Goal: Navigation & Orientation: Find specific page/section

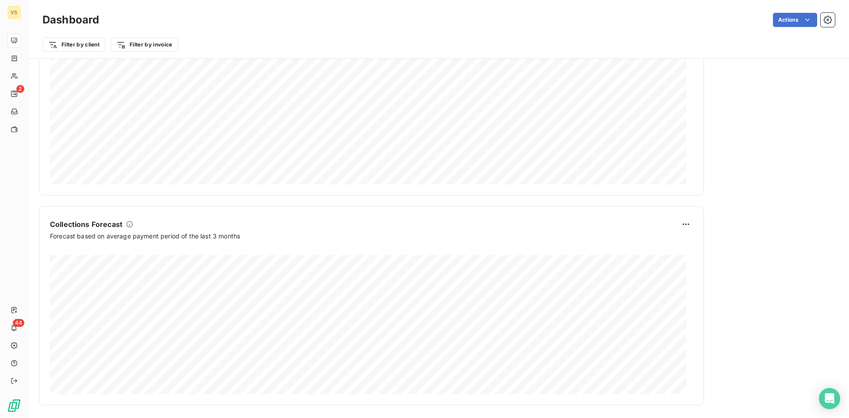
scroll to position [444, 0]
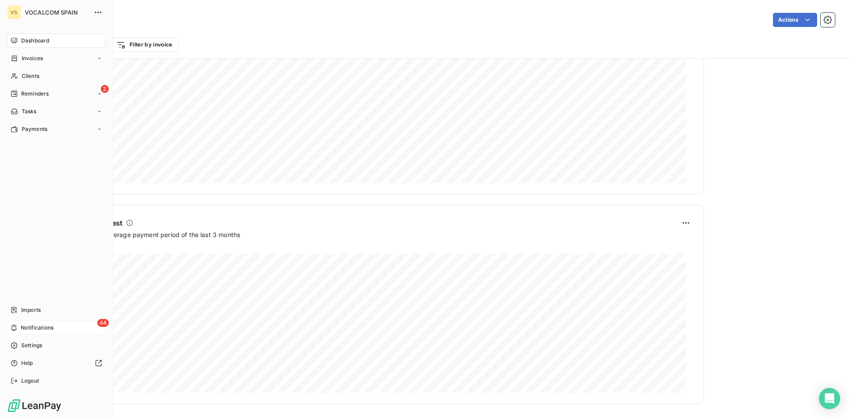
click at [15, 328] on icon at bounding box center [14, 327] width 7 height 7
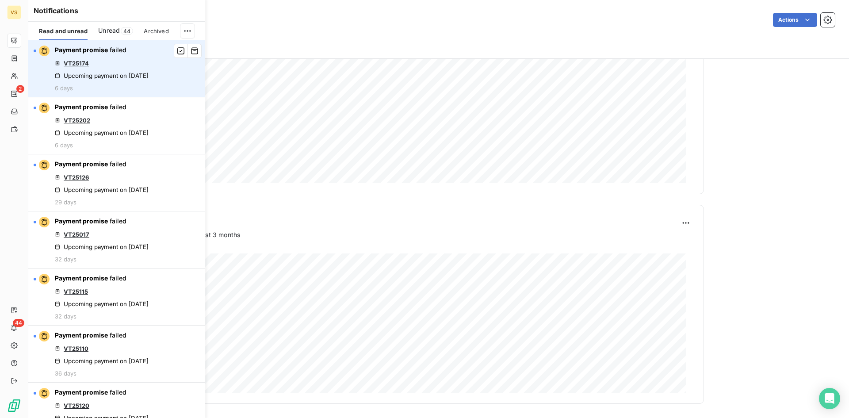
click at [78, 62] on link "VT25174" at bounding box center [76, 63] width 25 height 7
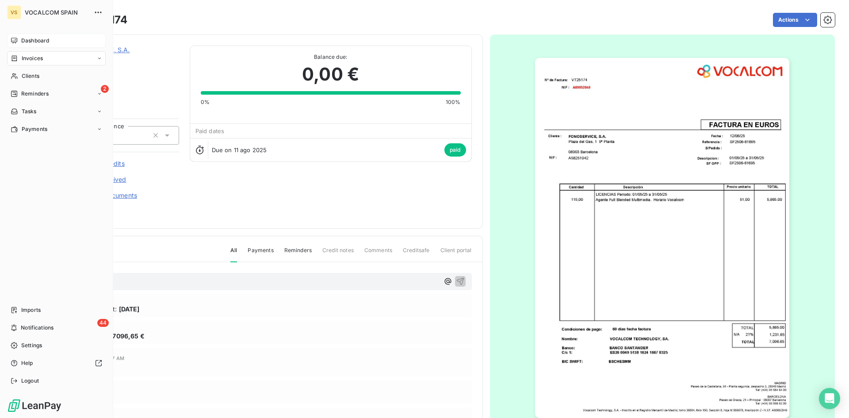
click at [29, 43] on span "Dashboard" at bounding box center [35, 41] width 28 height 8
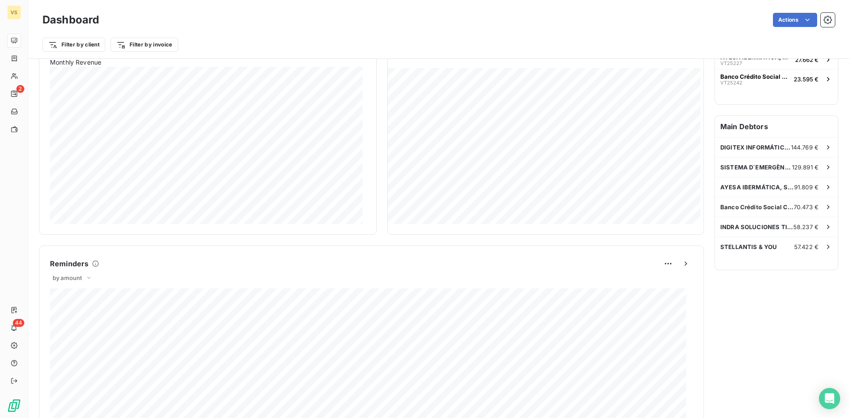
scroll to position [222, 0]
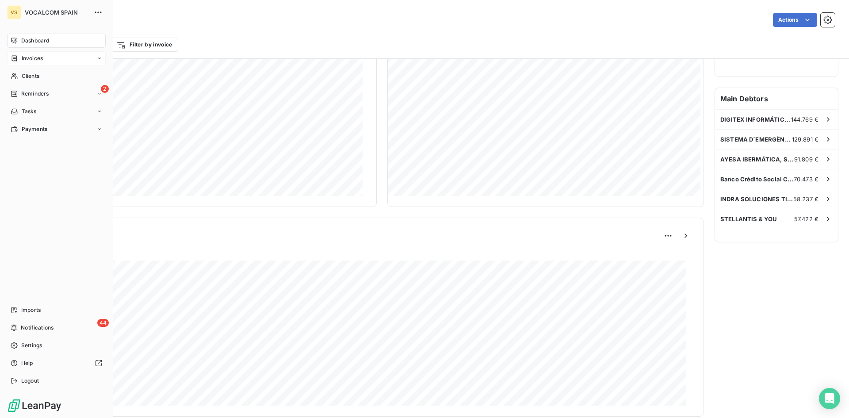
click at [42, 62] on div "Invoices" at bounding box center [56, 58] width 99 height 14
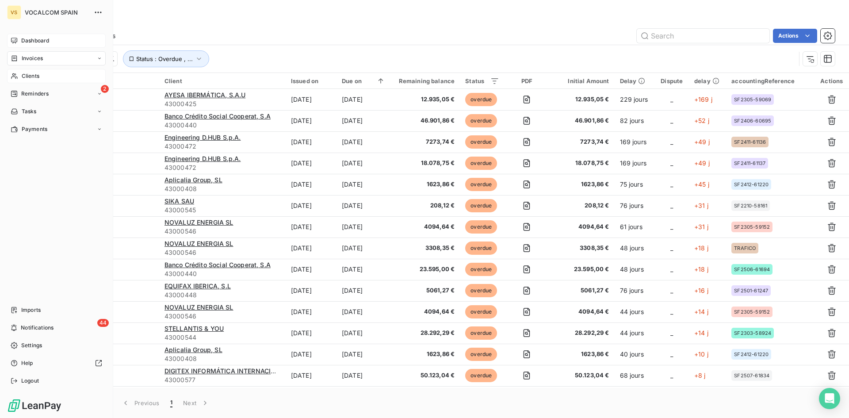
click at [30, 74] on span "Clients" at bounding box center [31, 76] width 18 height 8
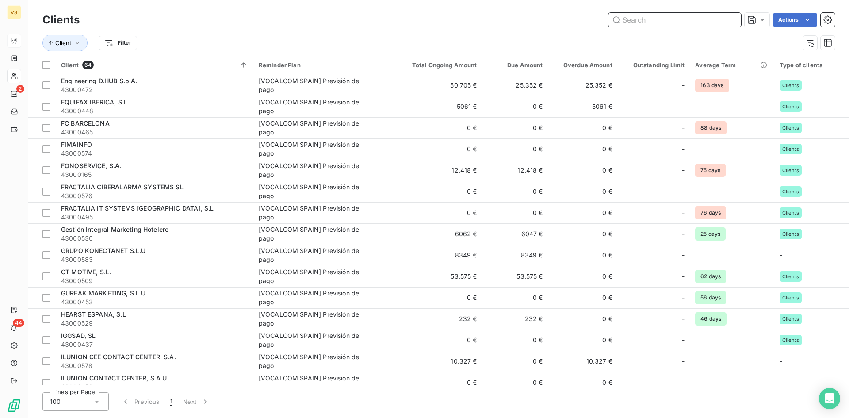
scroll to position [487, 0]
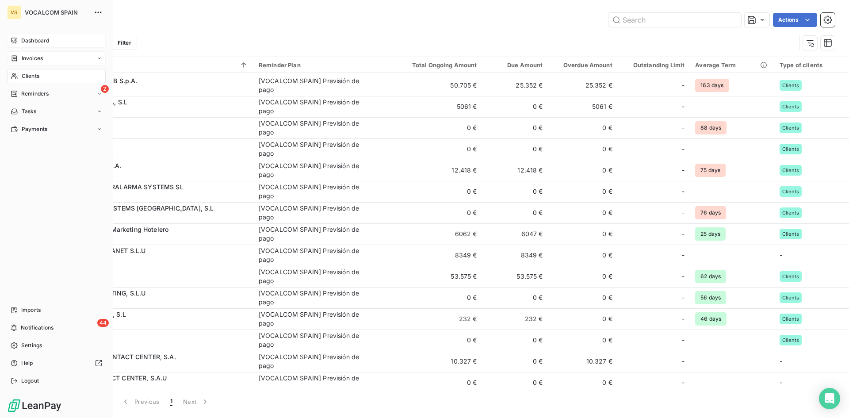
click at [29, 56] on span "Invoices" at bounding box center [32, 58] width 21 height 8
